Goal: Use online tool/utility: Utilize a website feature to perform a specific function

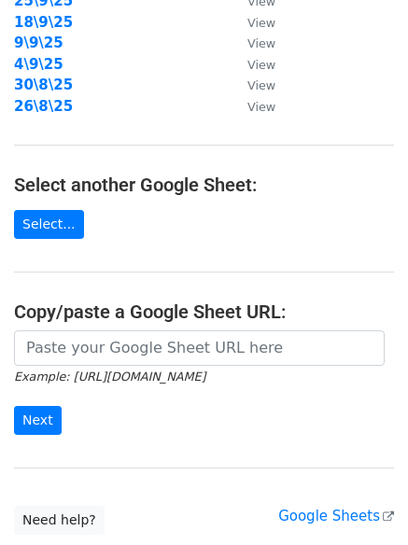
scroll to position [324, 0]
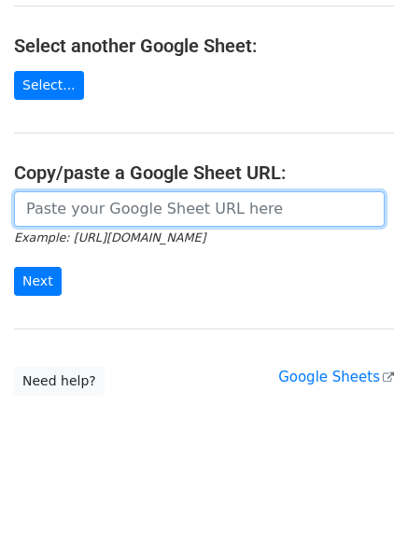
drag, startPoint x: 130, startPoint y: 199, endPoint x: 126, endPoint y: 208, distance: 10.1
click at [130, 199] on input "url" at bounding box center [199, 208] width 371 height 35
paste input "[URL][DOMAIN_NAME]"
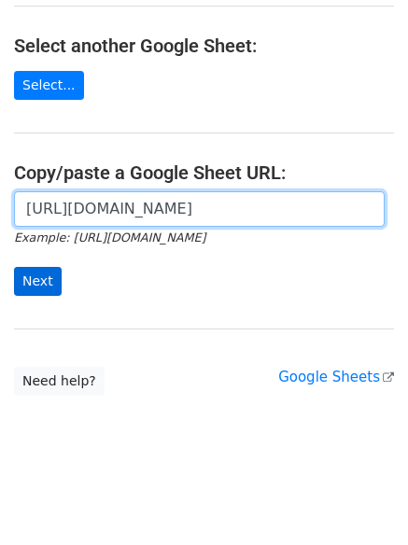
scroll to position [0, 402]
type input "[URL][DOMAIN_NAME]"
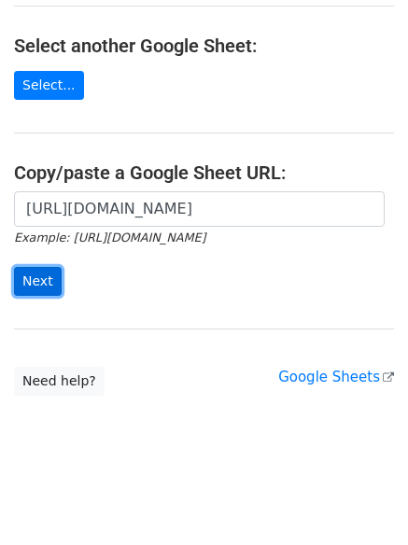
scroll to position [0, 0]
click at [36, 283] on input "Next" at bounding box center [38, 281] width 48 height 29
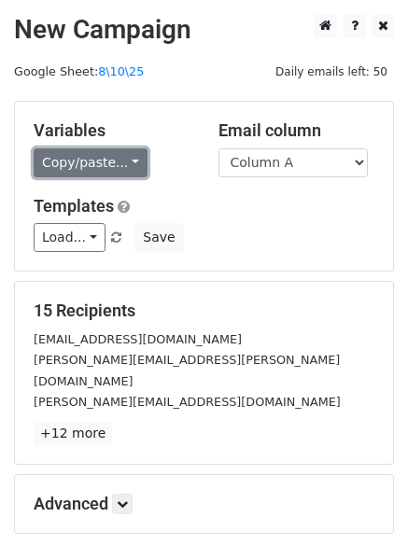
click at [86, 163] on link "Copy/paste..." at bounding box center [91, 162] width 114 height 29
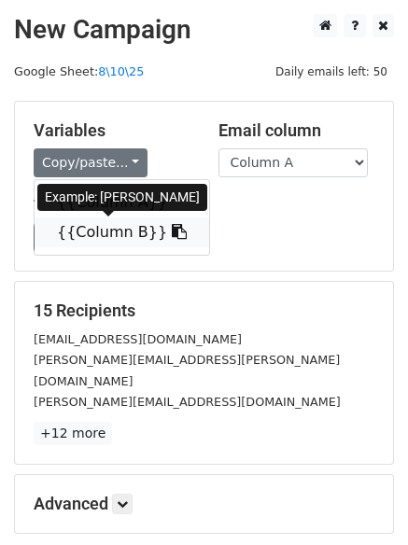
click at [101, 235] on link "{{Column B}}" at bounding box center [122, 232] width 175 height 30
